Goal: Task Accomplishment & Management: Use online tool/utility

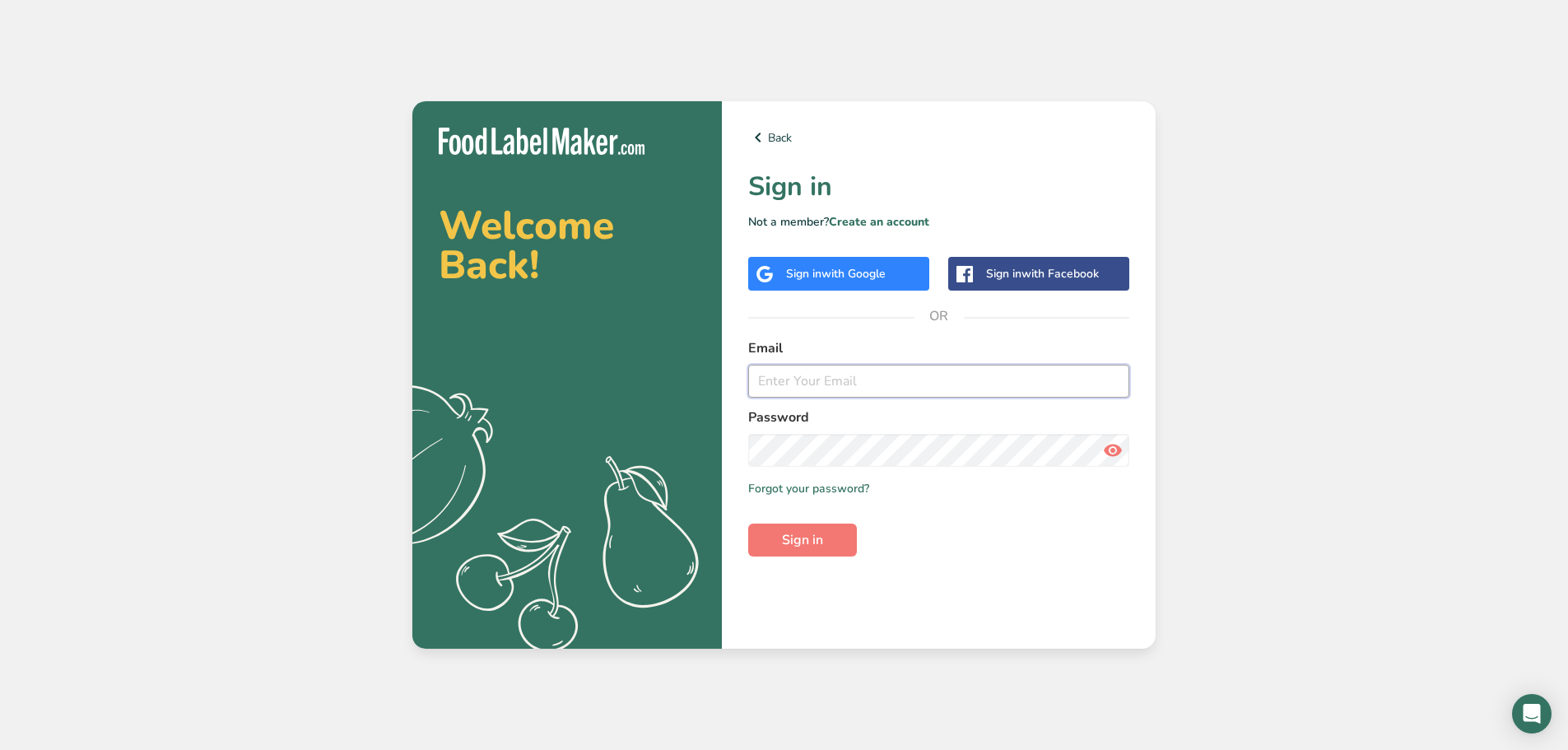
click at [811, 377] on input "email" at bounding box center [939, 381] width 381 height 33
type input "[EMAIL_ADDRESS][DOMAIN_NAME]"
click at [807, 544] on span "Sign in" at bounding box center [802, 540] width 41 height 20
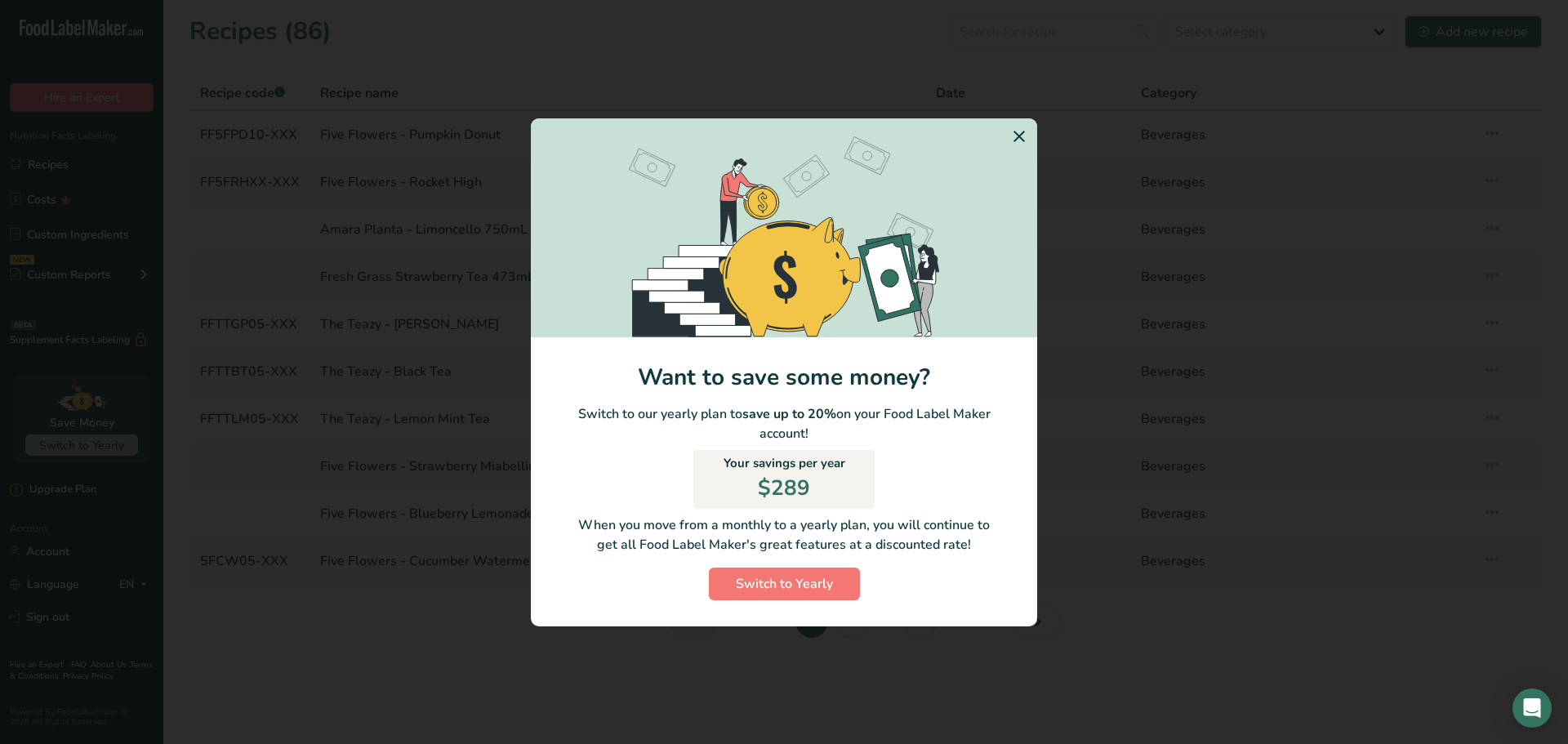
click at [1023, 130] on icon "Switch to Yearly Modal" at bounding box center [1019, 136] width 20 height 30
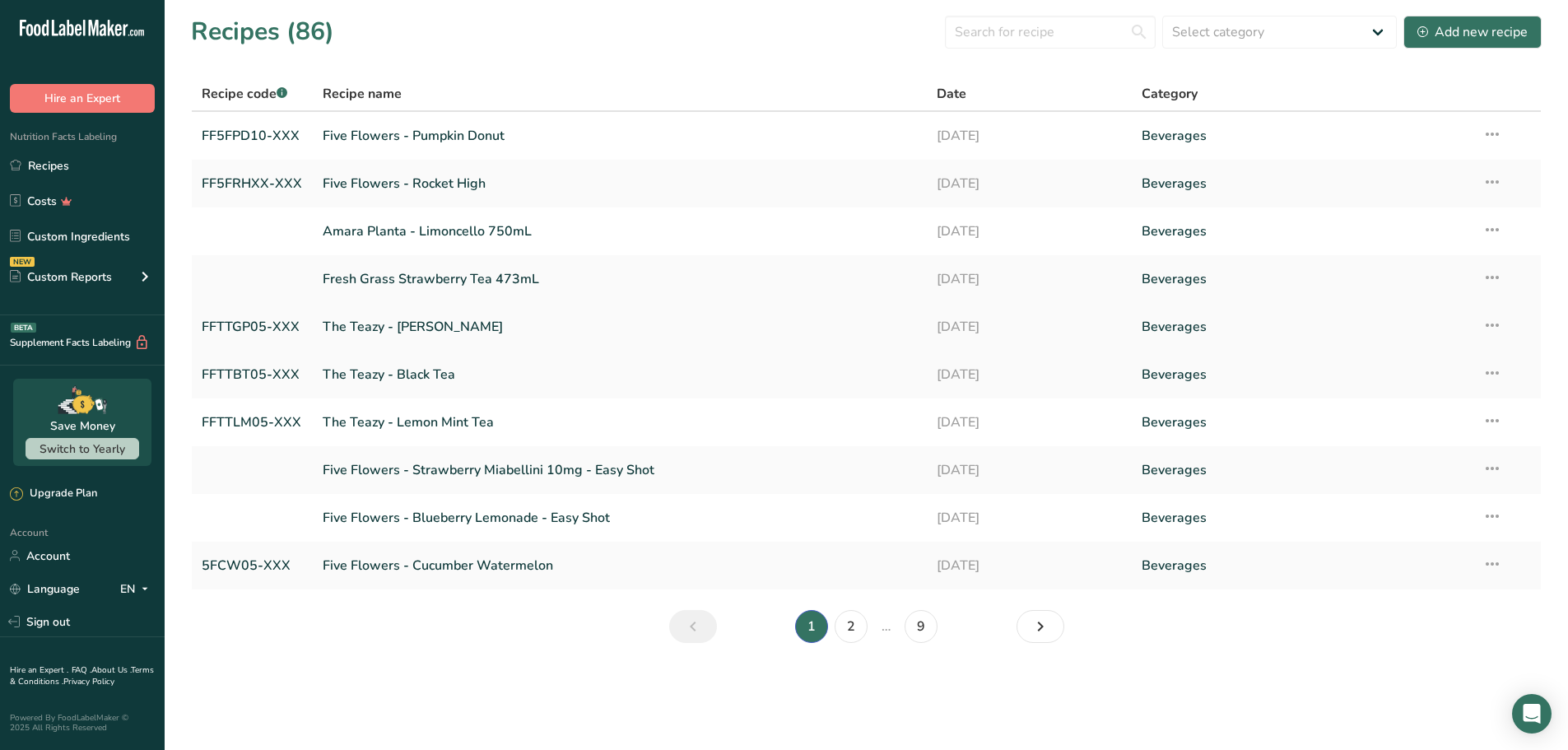
click at [330, 326] on link "The Teazy - [PERSON_NAME]" at bounding box center [619, 326] width 594 height 34
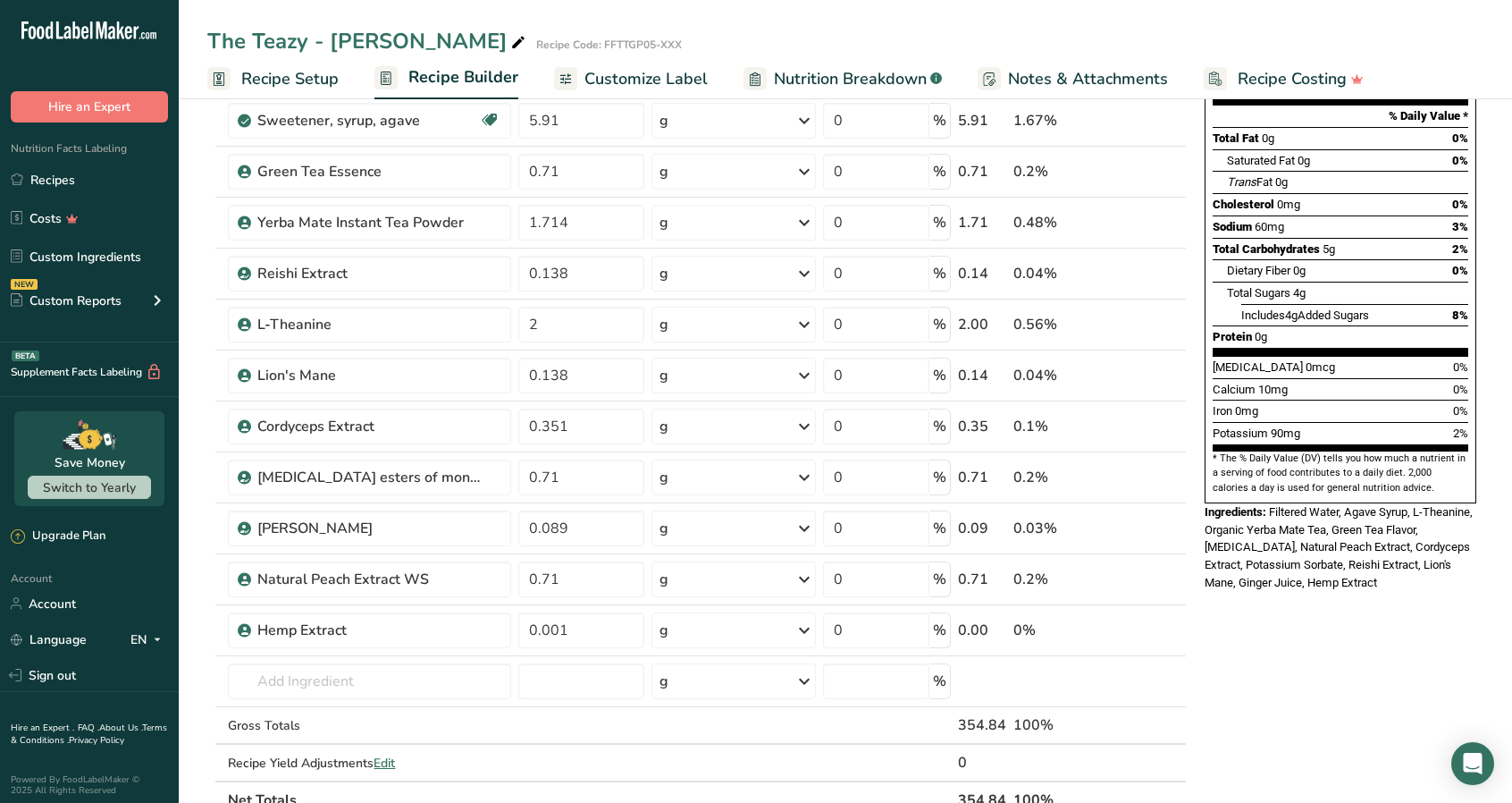
scroll to position [268, 0]
